Goal: Book appointment/travel/reservation

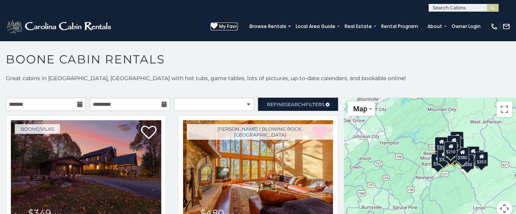
click at [234, 25] on span "My Favs" at bounding box center [228, 26] width 19 height 7
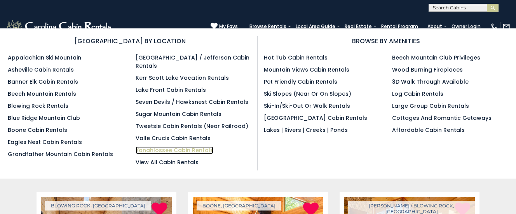
click at [178, 146] on link "Yonahlossee Cabin Rentals" at bounding box center [174, 150] width 78 height 8
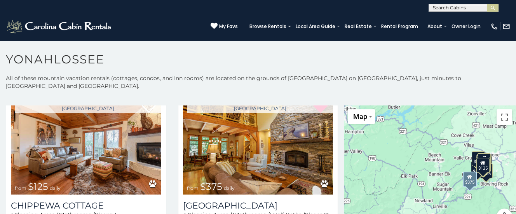
scroll to position [1291, 0]
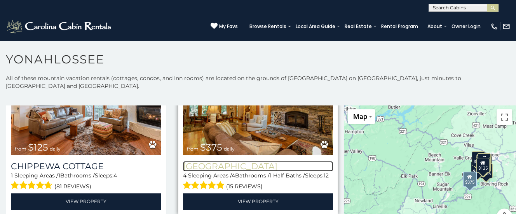
click at [236, 161] on h3 "[GEOGRAPHIC_DATA]" at bounding box center [258, 166] width 150 height 10
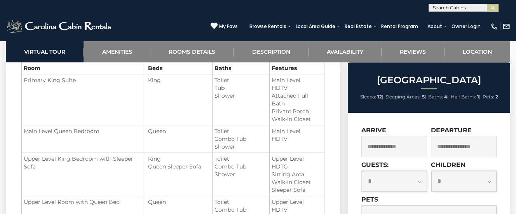
scroll to position [938, 0]
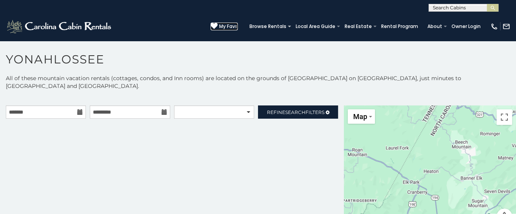
click at [234, 24] on span "My Favs" at bounding box center [228, 26] width 19 height 7
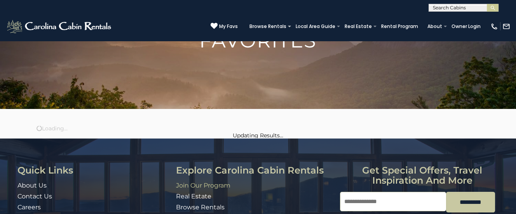
scroll to position [33, 0]
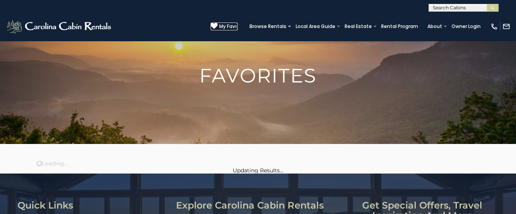
click at [232, 25] on span "My Favs" at bounding box center [228, 26] width 19 height 7
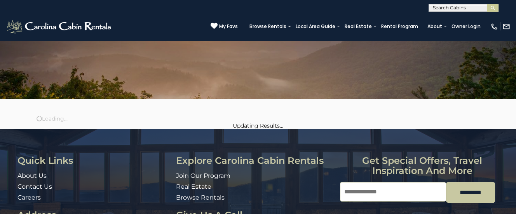
scroll to position [82, 0]
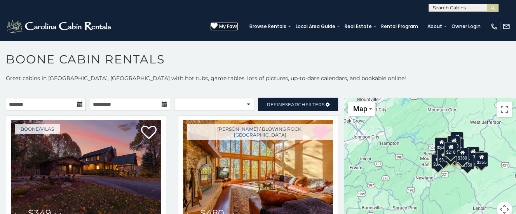
click at [233, 24] on span "My Favs" at bounding box center [228, 26] width 19 height 7
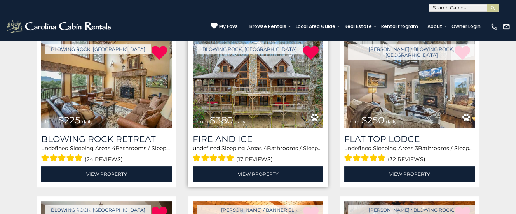
scroll to position [326, 0]
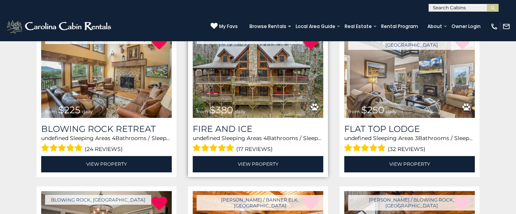
click at [250, 98] on img at bounding box center [258, 73] width 130 height 87
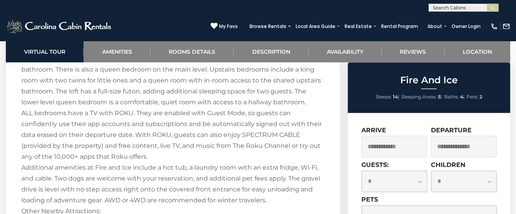
scroll to position [1264, 0]
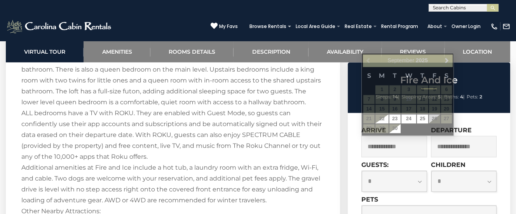
click at [416, 149] on input "text" at bounding box center [394, 145] width 66 height 21
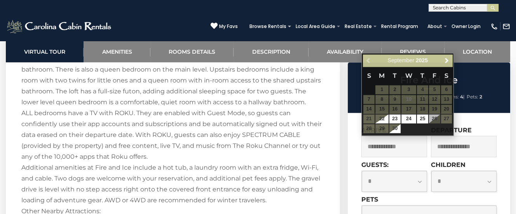
click at [407, 148] on input "text" at bounding box center [394, 145] width 66 height 21
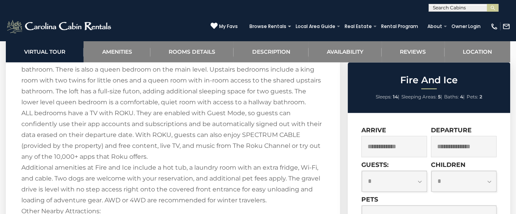
click at [486, 148] on input "text" at bounding box center [464, 145] width 66 height 21
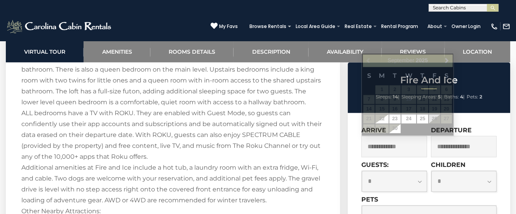
click at [404, 146] on input "text" at bounding box center [394, 145] width 66 height 21
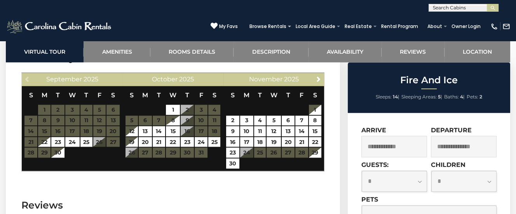
scroll to position [1590, 0]
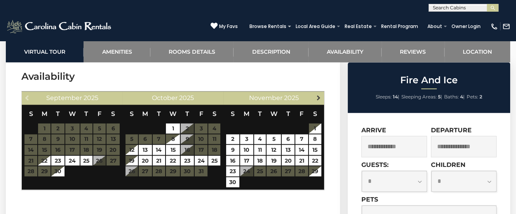
click at [318, 95] on span "Next" at bounding box center [318, 97] width 6 height 6
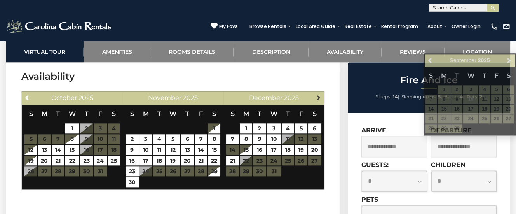
click at [320, 96] on span "Next" at bounding box center [318, 97] width 6 height 6
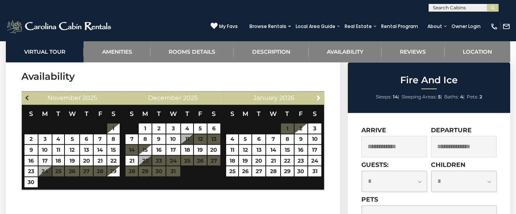
click at [28, 95] on span "Previous" at bounding box center [27, 97] width 6 height 6
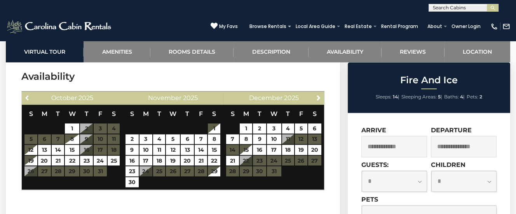
click at [28, 96] on span "Previous" at bounding box center [27, 97] width 6 height 6
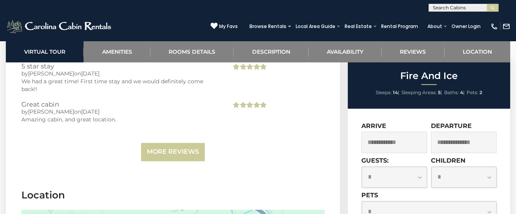
scroll to position [1916, 0]
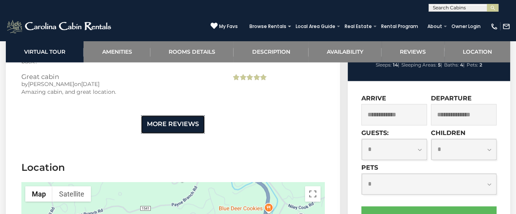
click at [165, 115] on link "More Reviews" at bounding box center [173, 124] width 64 height 18
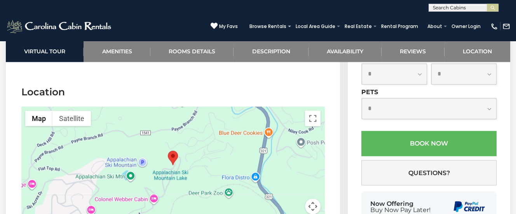
scroll to position [2405, 0]
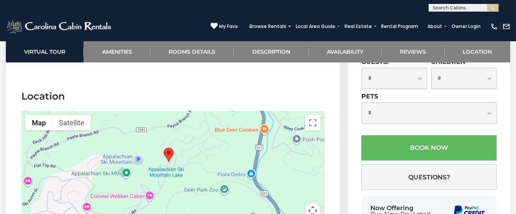
drag, startPoint x: 211, startPoint y: 130, endPoint x: 205, endPoint y: 123, distance: 9.2
click at [205, 123] on div at bounding box center [172, 169] width 303 height 116
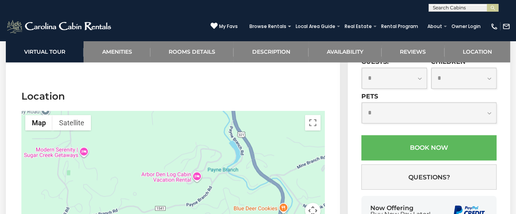
drag, startPoint x: 207, startPoint y: 111, endPoint x: 226, endPoint y: 190, distance: 81.5
click at [226, 190] on div at bounding box center [172, 169] width 303 height 116
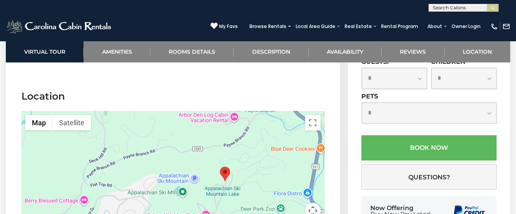
drag, startPoint x: 159, startPoint y: 132, endPoint x: 198, endPoint y: 71, distance: 73.1
click at [198, 111] on div at bounding box center [172, 169] width 303 height 116
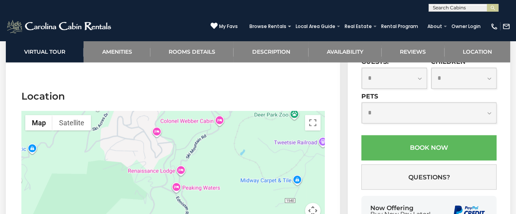
drag, startPoint x: 266, startPoint y: 170, endPoint x: 280, endPoint y: 74, distance: 96.8
click at [280, 111] on div at bounding box center [172, 169] width 303 height 116
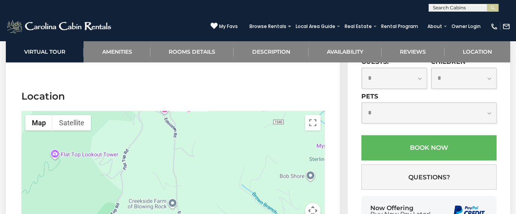
drag, startPoint x: 217, startPoint y: 170, endPoint x: 205, endPoint y: 91, distance: 80.1
click at [205, 111] on div at bounding box center [172, 169] width 303 height 116
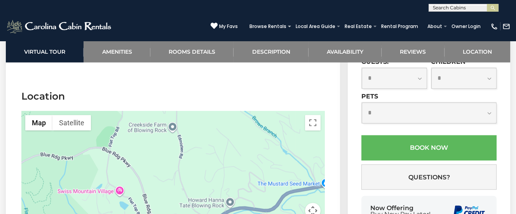
drag, startPoint x: 215, startPoint y: 168, endPoint x: 215, endPoint y: 91, distance: 76.9
click at [215, 111] on div at bounding box center [172, 169] width 303 height 116
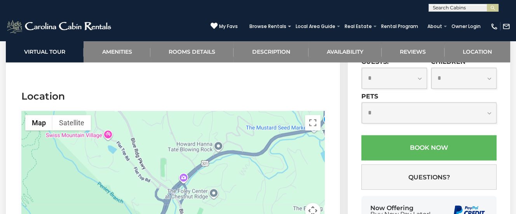
drag, startPoint x: 214, startPoint y: 164, endPoint x: 202, endPoint y: 108, distance: 57.9
click at [202, 111] on div at bounding box center [172, 169] width 303 height 116
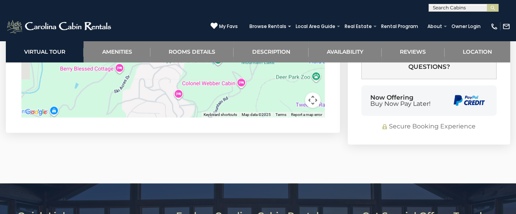
scroll to position [2631, 0]
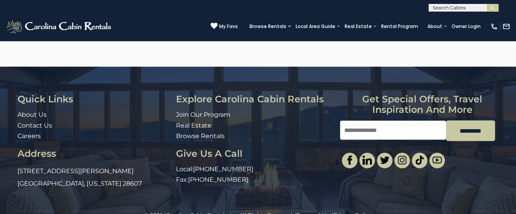
drag, startPoint x: 168, startPoint y: 156, endPoint x: 214, endPoint y: 237, distance: 92.7
